Goal: Navigation & Orientation: Find specific page/section

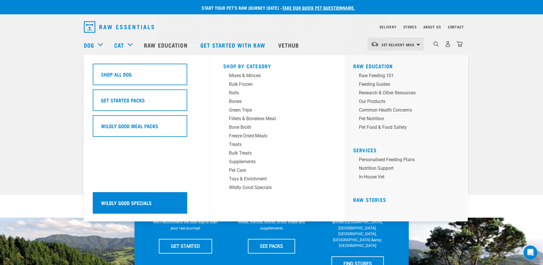
click at [134, 202] on h5 "Wildly Good Specials" at bounding box center [126, 202] width 51 height 7
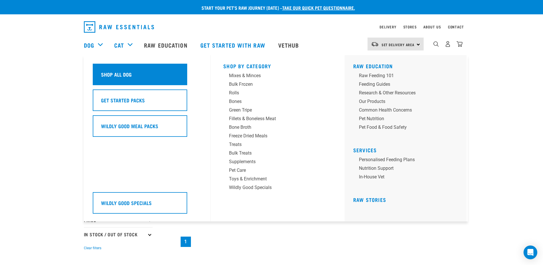
click at [111, 72] on h5 "Shop All Dog" at bounding box center [116, 73] width 31 height 7
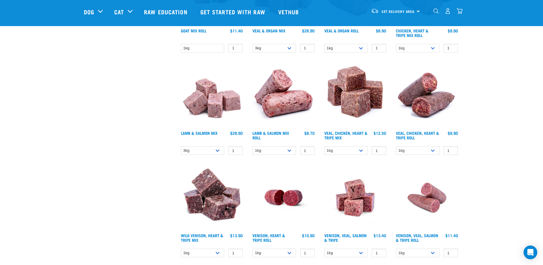
scroll to position [487, 0]
